Goal: Information Seeking & Learning: Learn about a topic

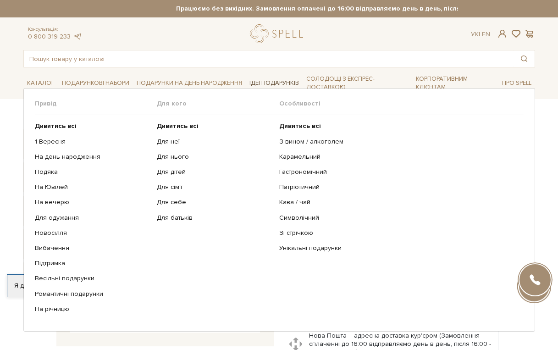
click at [270, 83] on span "Ідеї подарунків" at bounding box center [274, 83] width 57 height 14
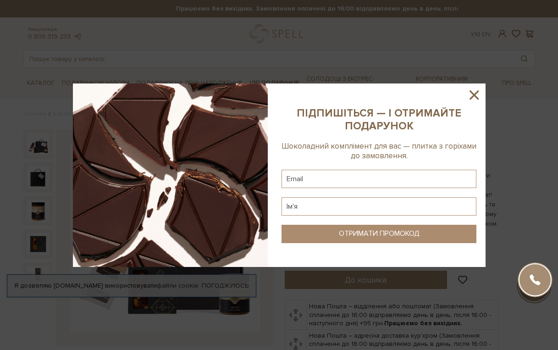
click at [270, 83] on div at bounding box center [279, 175] width 558 height 350
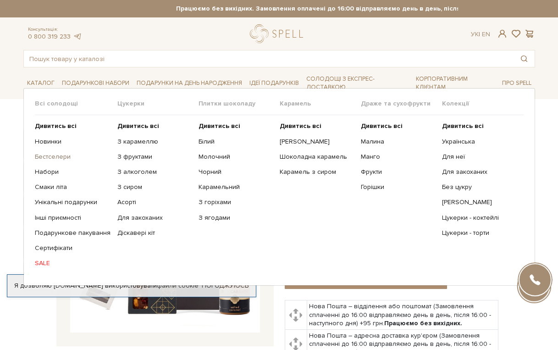
click at [46, 155] on link "Бестселери" at bounding box center [73, 157] width 76 height 8
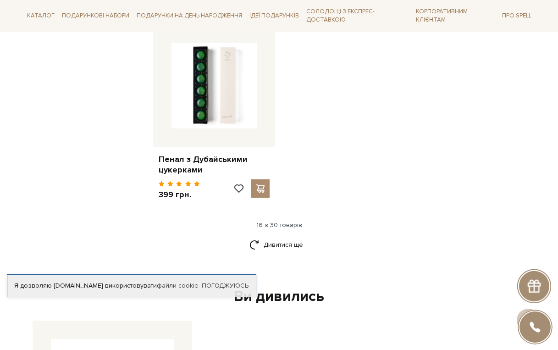
scroll to position [1221, 0]
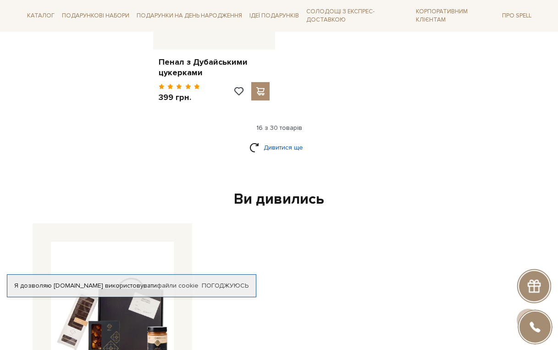
click at [275, 150] on link "Дивитися ще" at bounding box center [279, 147] width 60 height 16
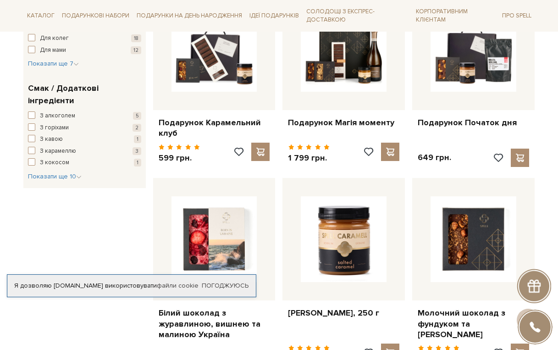
scroll to position [276, 0]
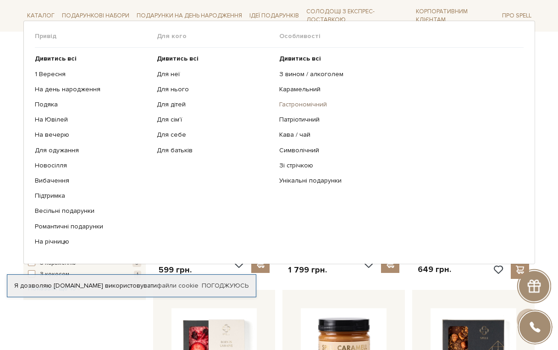
click at [295, 108] on link "Гастрономічний" at bounding box center [398, 104] width 238 height 8
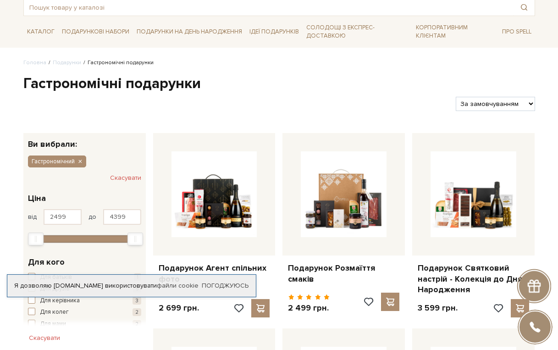
scroll to position [52, 0]
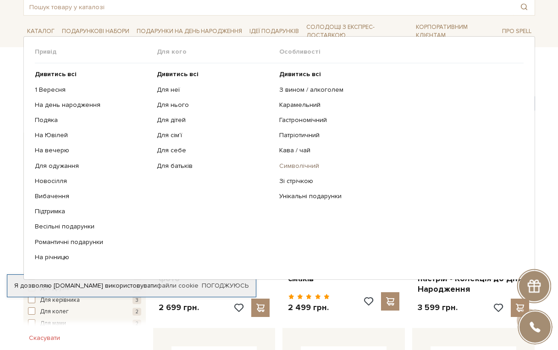
click at [301, 165] on link "Символічний" at bounding box center [398, 166] width 238 height 8
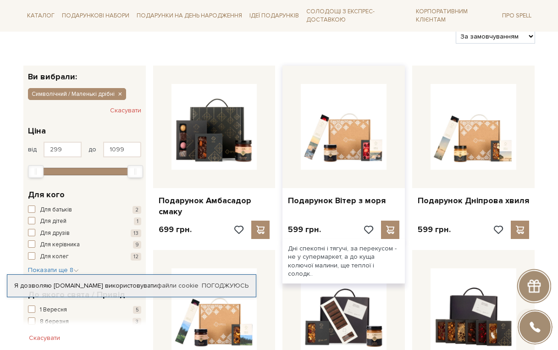
scroll to position [128, 0]
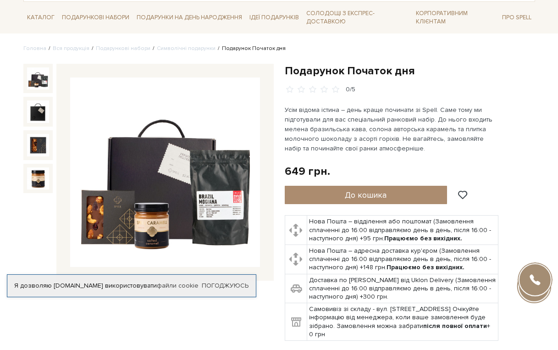
scroll to position [73, 0]
